Goal: Task Accomplishment & Management: Manage account settings

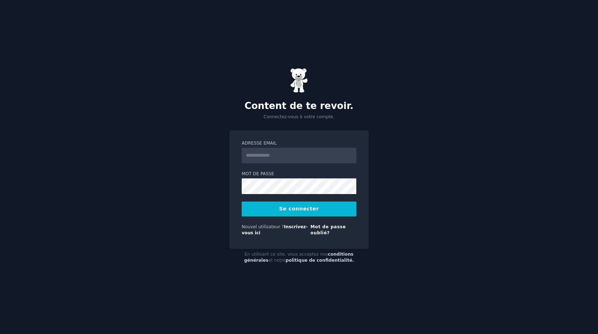
click at [292, 153] on input "Adresse email" at bounding box center [299, 156] width 115 height 16
type input "**********"
click at [242, 202] on button "Se connecter" at bounding box center [299, 209] width 115 height 15
click at [300, 212] on div "Connexion..." at bounding box center [299, 209] width 115 height 15
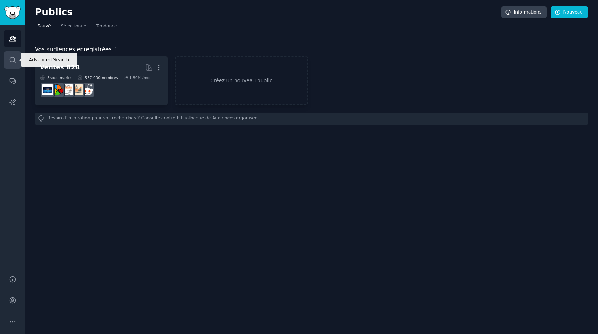
click at [13, 58] on icon "Barre latérale" at bounding box center [12, 59] width 7 height 7
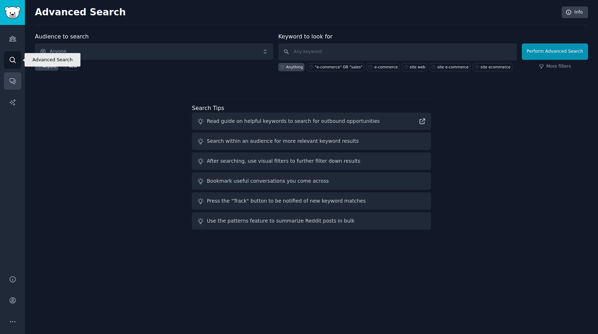
click at [12, 77] on link "Conversations" at bounding box center [12, 80] width 17 height 17
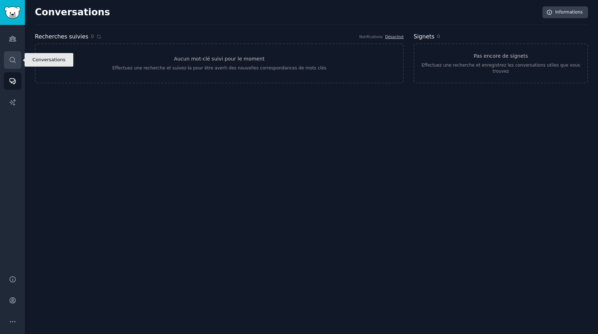
click at [16, 61] on icon "Barre latérale" at bounding box center [12, 59] width 7 height 7
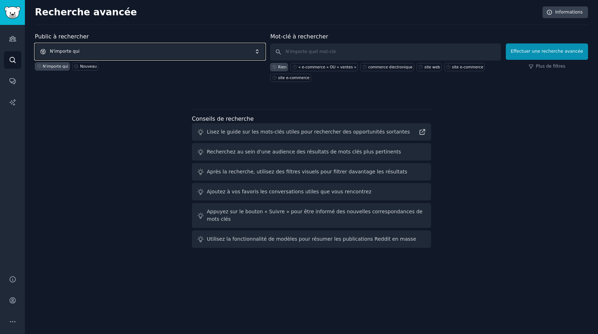
click at [66, 51] on font "N'importe qui" at bounding box center [65, 51] width 30 height 5
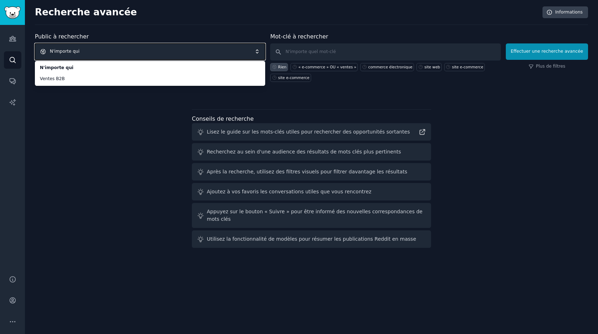
click at [75, 49] on font "N'importe qui" at bounding box center [65, 51] width 30 height 5
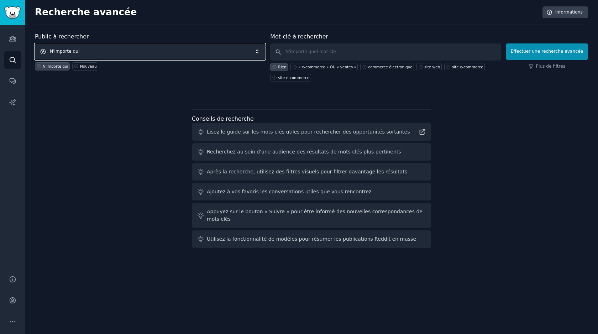
click at [169, 49] on span "N'importe qui" at bounding box center [150, 51] width 230 height 16
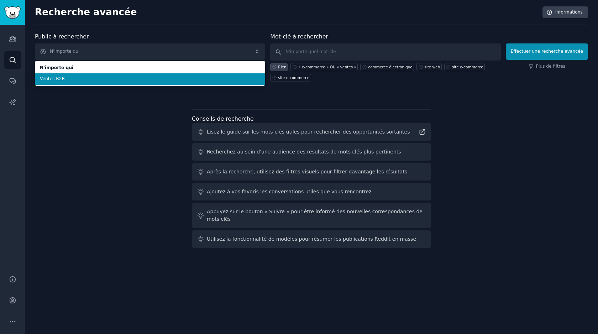
click at [137, 79] on span "Ventes B2B" at bounding box center [150, 79] width 220 height 6
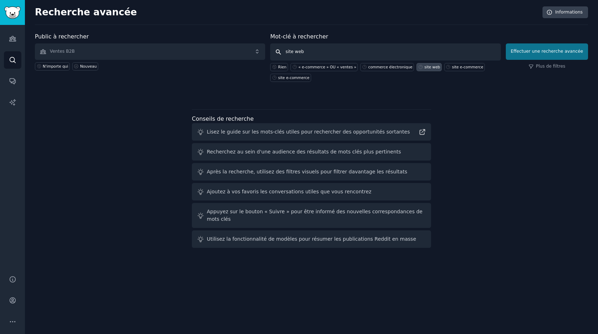
type input "site web"
click at [525, 54] on button "Effectuer une recherche avancée" at bounding box center [547, 51] width 82 height 16
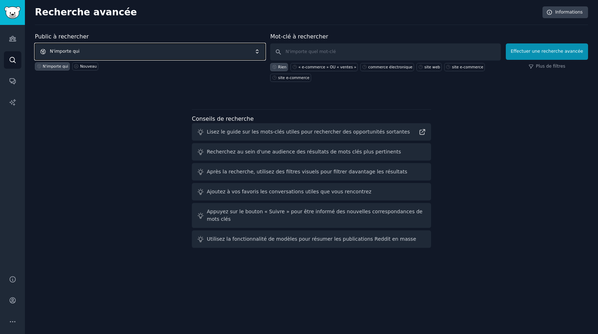
click at [161, 46] on span "N'importe qui" at bounding box center [150, 51] width 230 height 16
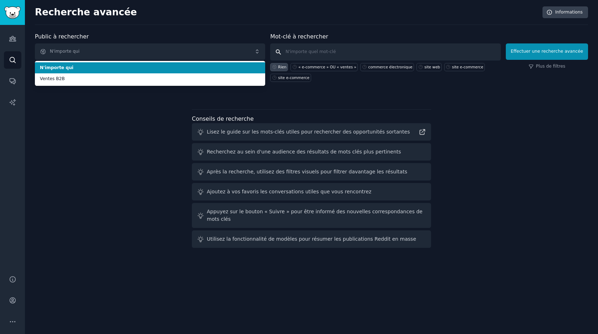
click at [315, 51] on input "text" at bounding box center [385, 51] width 230 height 17
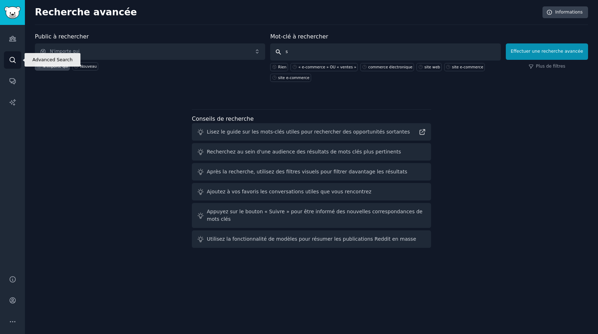
type input "s"
click at [14, 60] on icon "Barre latérale" at bounding box center [13, 60] width 6 height 6
click at [324, 44] on input "s" at bounding box center [385, 51] width 230 height 17
click at [310, 58] on input "s" at bounding box center [385, 51] width 230 height 17
click at [11, 61] on icon "Barre latérale" at bounding box center [12, 59] width 7 height 7
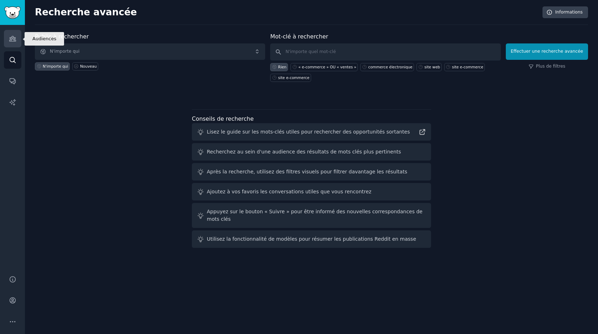
click at [12, 46] on link "Publics" at bounding box center [12, 38] width 17 height 17
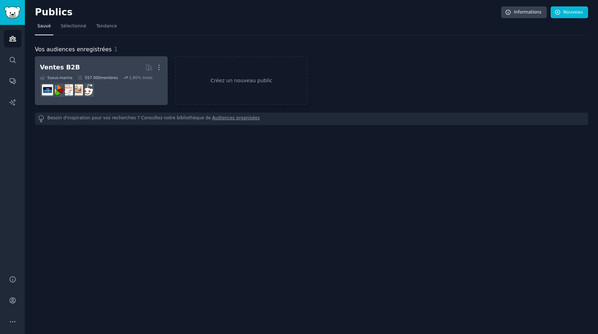
click at [106, 77] on font "membres" at bounding box center [109, 77] width 18 height 4
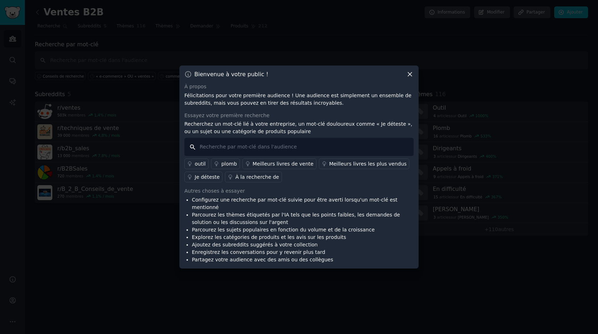
click at [250, 150] on input "text" at bounding box center [298, 147] width 229 height 18
type input "site web"
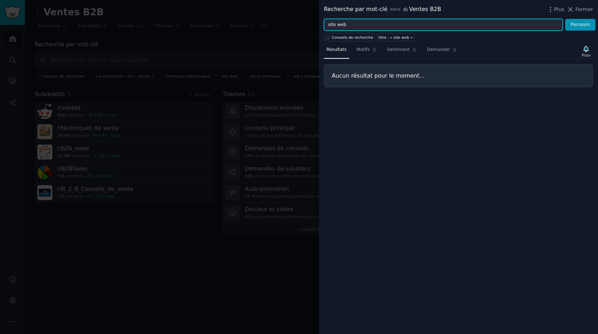
drag, startPoint x: 340, startPoint y: 24, endPoint x: 303, endPoint y: 24, distance: 37.4
click at [303, 24] on div "Recherche par mot-clé dans Ventes B2B Plus Fermer site web Parcourir Conseils d…" at bounding box center [299, 167] width 598 height 334
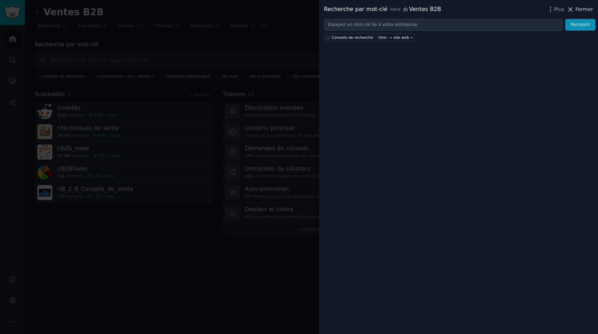
click at [577, 10] on font "Fermer" at bounding box center [584, 9] width 17 height 6
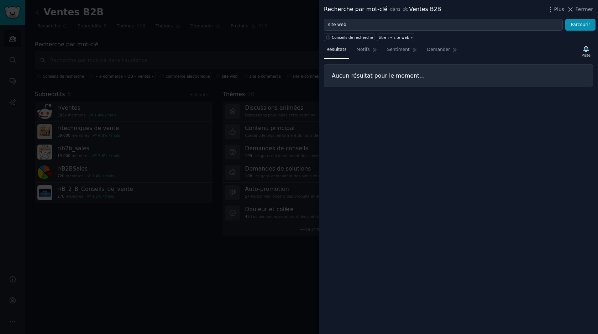
click at [116, 217] on div at bounding box center [299, 167] width 598 height 334
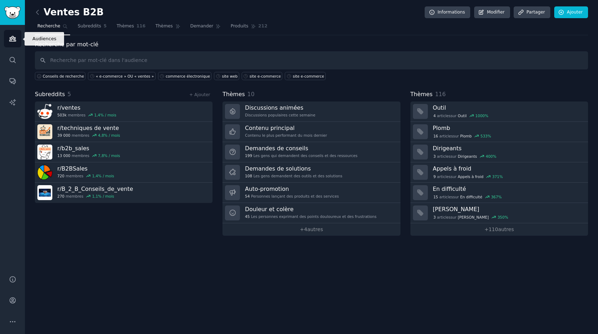
click at [15, 38] on icon "Barre latérale" at bounding box center [12, 38] width 6 height 5
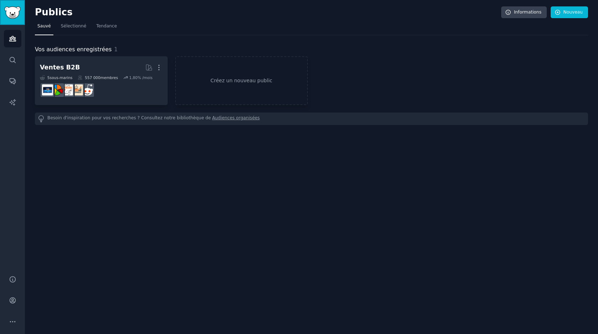
click at [16, 12] on img "Barre latérale" at bounding box center [12, 12] width 16 height 12
click at [247, 85] on link "Créez un nouveau public" at bounding box center [241, 80] width 133 height 49
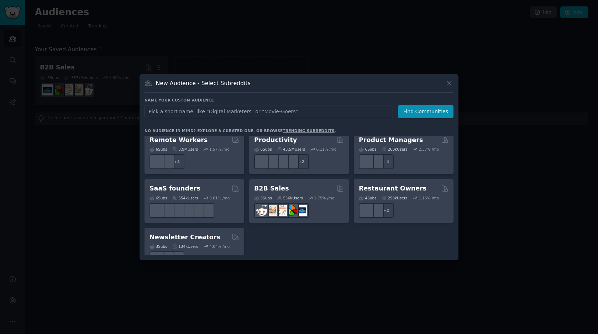
scroll to position [556, 0]
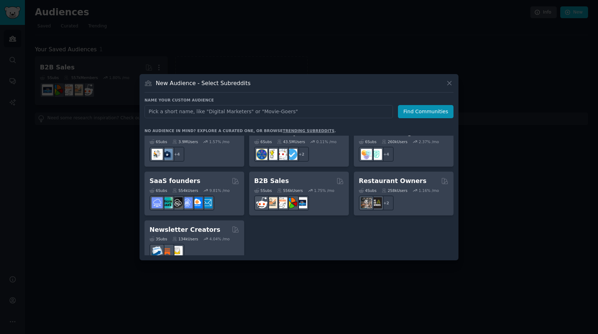
click at [191, 114] on input "text" at bounding box center [269, 111] width 249 height 13
type input "logistique"
click at [420, 113] on button "Find Communities" at bounding box center [426, 111] width 56 height 13
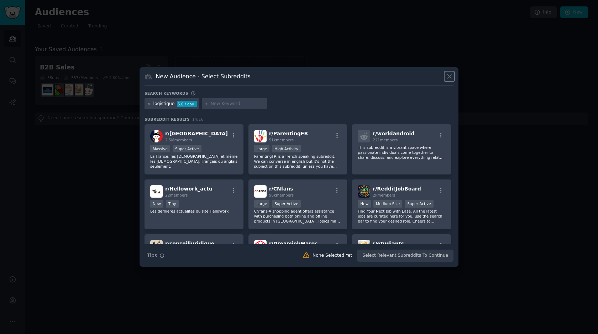
click at [452, 78] on icon at bounding box center [449, 76] width 7 height 7
